Goal: Use online tool/utility: Utilize a website feature to perform a specific function

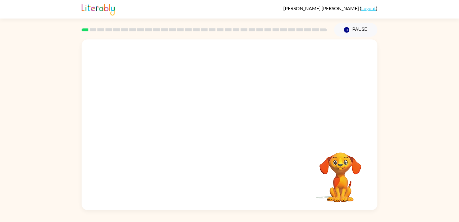
click at [344, 183] on video "Your browser must support playing .mp4 files to use Literably. Please try using…" at bounding box center [341, 173] width 60 height 60
click at [206, 62] on video "Your browser must support playing .mp4 files to use Literably. Please try using…" at bounding box center [230, 89] width 296 height 100
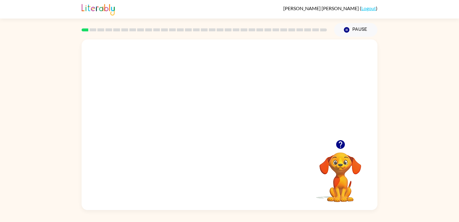
click at [215, 93] on video "Your browser must support playing .mp4 files to use Literably. Please try using…" at bounding box center [230, 89] width 296 height 100
click at [246, 113] on video "Your browser must support playing .mp4 files to use Literably. Please try using…" at bounding box center [230, 89] width 296 height 100
click at [263, 94] on video "Your browser must support playing .mp4 files to use Literably. Please try using…" at bounding box center [230, 89] width 296 height 100
click at [227, 123] on div at bounding box center [229, 128] width 38 height 22
click at [227, 123] on icon "button" at bounding box center [230, 128] width 10 height 10
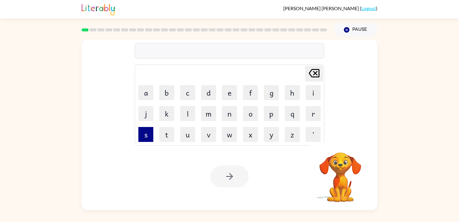
click at [149, 133] on button "s" at bounding box center [145, 134] width 15 height 15
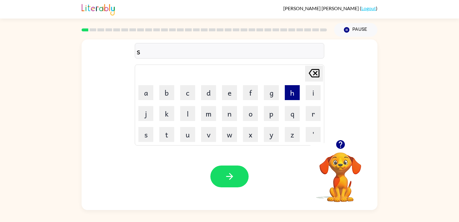
click at [290, 89] on button "h" at bounding box center [292, 92] width 15 height 15
click at [187, 135] on button "u" at bounding box center [187, 134] width 15 height 15
click at [140, 136] on button "s" at bounding box center [145, 134] width 15 height 15
click at [296, 88] on button "h" at bounding box center [292, 92] width 15 height 15
click at [224, 182] on button "button" at bounding box center [229, 177] width 38 height 22
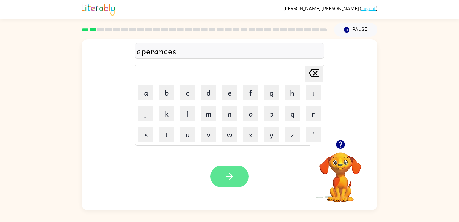
click at [217, 171] on button "button" at bounding box center [229, 177] width 38 height 22
click at [226, 177] on icon "button" at bounding box center [230, 176] width 10 height 10
click at [157, 54] on div "elimenate" at bounding box center [230, 51] width 186 height 13
click at [156, 54] on div "elimenate" at bounding box center [230, 51] width 186 height 13
click at [239, 173] on button "button" at bounding box center [229, 177] width 38 height 22
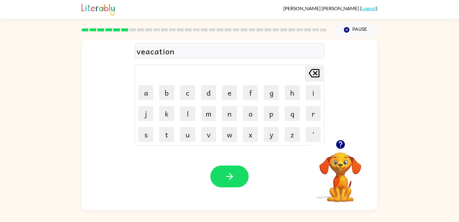
click at [145, 54] on div "veacation" at bounding box center [230, 51] width 186 height 13
click at [180, 53] on div "vaycasion" at bounding box center [230, 51] width 186 height 13
click at [232, 177] on icon "button" at bounding box center [229, 176] width 7 height 7
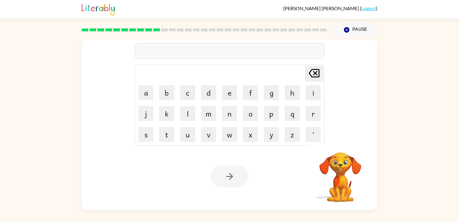
click at [181, 53] on div at bounding box center [230, 51] width 190 height 16
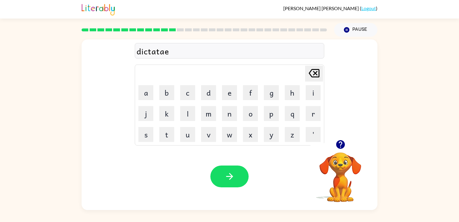
click at [174, 53] on div "dictatae" at bounding box center [230, 51] width 186 height 13
click at [246, 181] on button "button" at bounding box center [229, 177] width 38 height 22
click at [171, 53] on div "pal" at bounding box center [230, 51] width 186 height 13
click at [169, 52] on div "pal" at bounding box center [230, 51] width 186 height 13
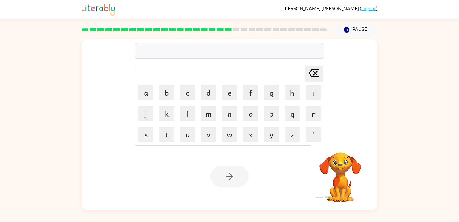
click at [176, 50] on div at bounding box center [230, 51] width 190 height 16
click at [175, 52] on div at bounding box center [230, 51] width 190 height 16
click at [357, 30] on button "Pause Pause" at bounding box center [355, 30] width 43 height 14
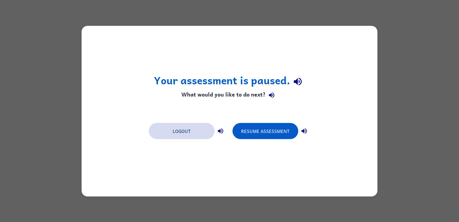
click at [203, 132] on button "Logout" at bounding box center [182, 131] width 66 height 16
